Goal: Find specific page/section: Find specific page/section

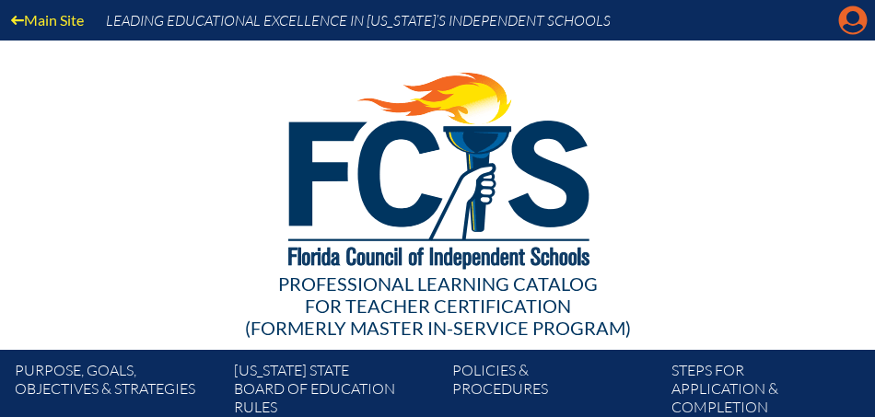
click at [847, 21] on icon at bounding box center [853, 20] width 29 height 29
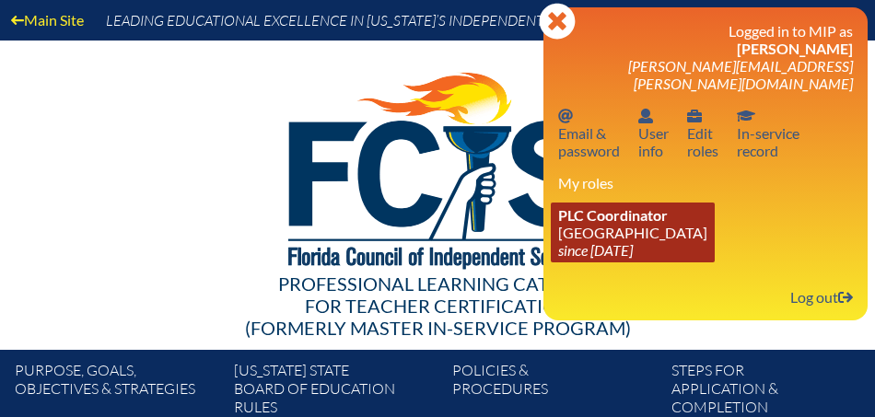
click at [649, 220] on link "PLC Coordinator Saint Andrew’s School since 2008 Aug 1" at bounding box center [633, 233] width 164 height 60
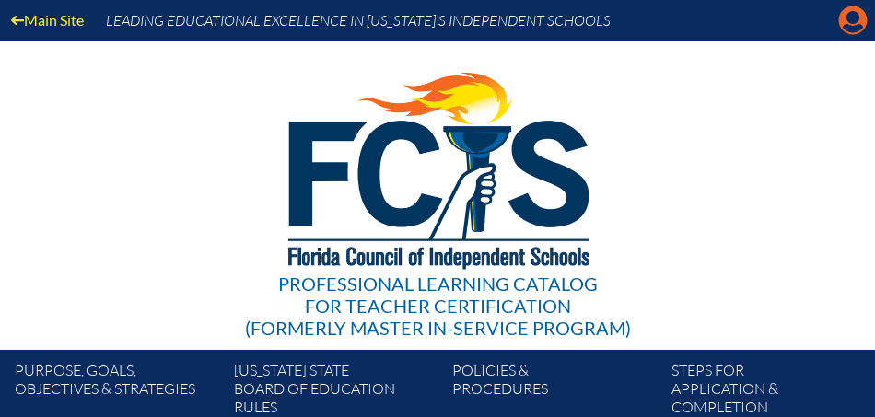
click at [853, 24] on icon at bounding box center [853, 20] width 29 height 29
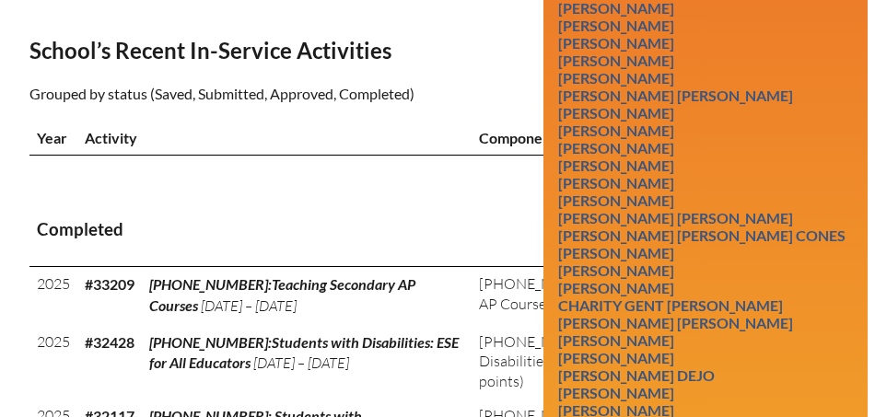
scroll to position [679, 0]
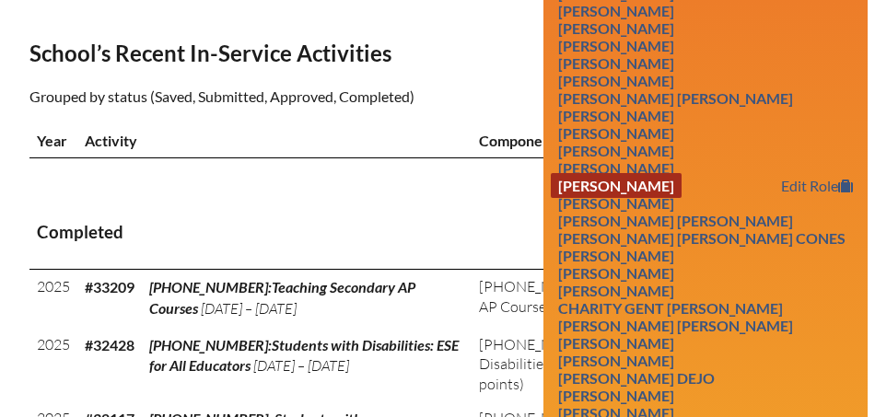
click at [637, 173] on link "[PERSON_NAME]" at bounding box center [616, 185] width 131 height 25
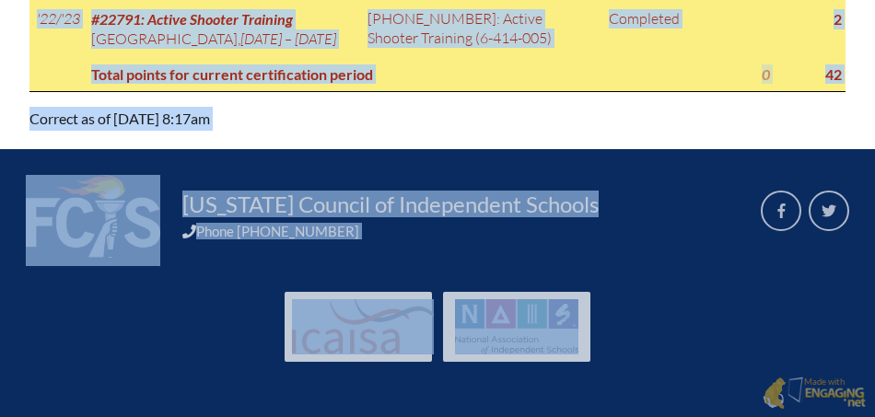
scroll to position [2007, 0]
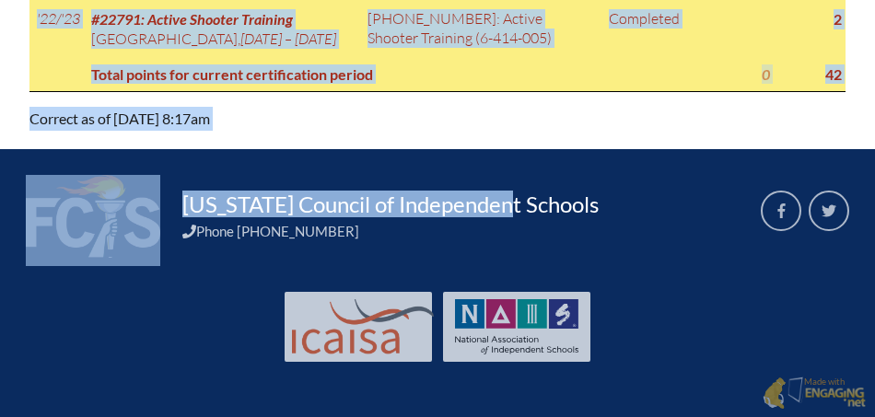
drag, startPoint x: 29, startPoint y: 249, endPoint x: 422, endPoint y: 226, distance: 394.1
copy div "July 1, 2021 – June 30, 2026 (42 points earned, 0 pending) In-Service Points Th…"
